Goal: Information Seeking & Learning: Learn about a topic

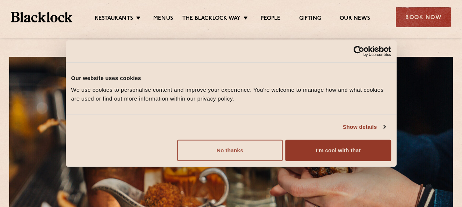
click at [252, 142] on button "No thanks" at bounding box center [230, 150] width 106 height 21
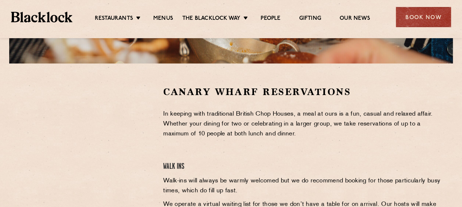
scroll to position [241, 0]
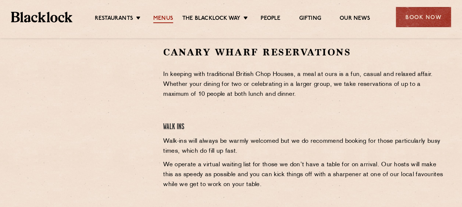
click at [164, 21] on link "Menus" at bounding box center [163, 19] width 20 height 8
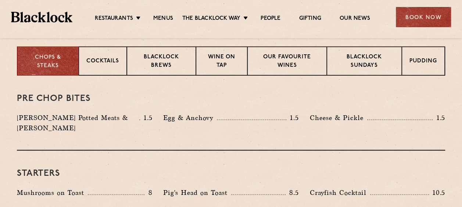
scroll to position [221, 0]
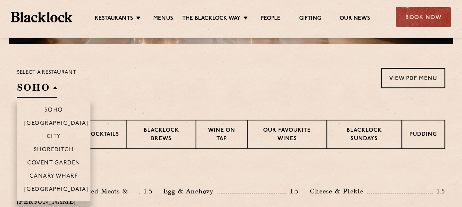
click at [49, 92] on h2 "SOHO" at bounding box center [37, 89] width 40 height 17
click at [62, 174] on p "Canary Wharf" at bounding box center [53, 177] width 49 height 7
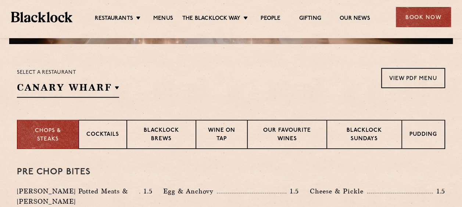
click at [188, 167] on div "Pre Chop Bites [PERSON_NAME] Potted Meats & Kimchi 1.5 Egg & Anchovy 1.5 Cheese…" at bounding box center [231, 186] width 428 height 75
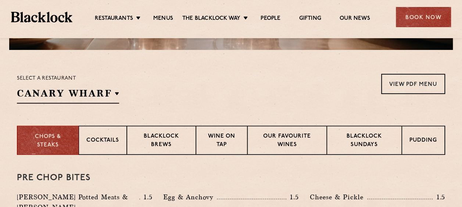
scroll to position [214, 0]
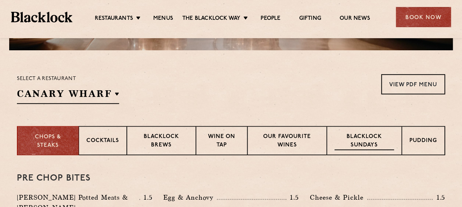
click at [386, 140] on p "Blacklock Sundays" at bounding box center [365, 141] width 60 height 17
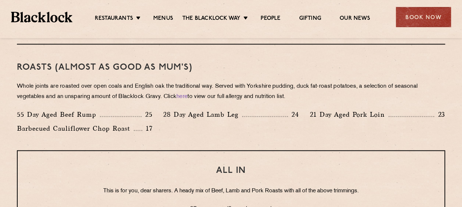
scroll to position [551, 0]
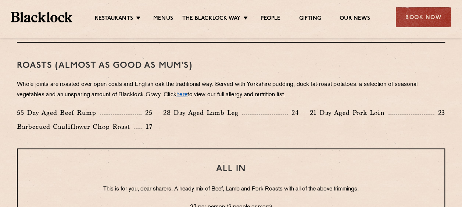
click at [186, 94] on link "here" at bounding box center [182, 95] width 11 height 6
click at [237, 123] on div "55 Day Aged Beef Rump 25 28 Day Aged Lamb Leg 24 21 Day Aged Pork Loin 23 Barbe…" at bounding box center [231, 122] width 440 height 28
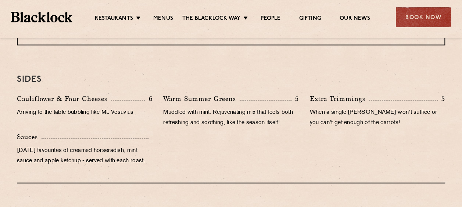
scroll to position [735, 0]
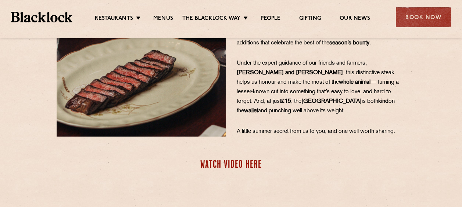
scroll to position [213, 0]
